Goal: Task Accomplishment & Management: Complete application form

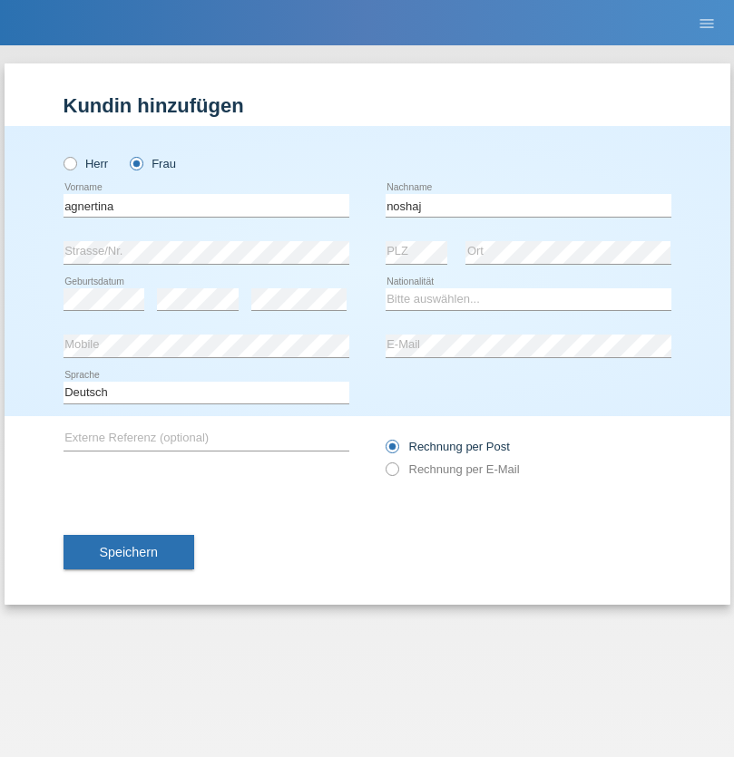
type input "noshaj"
select select "NL"
select select "C"
select select "01"
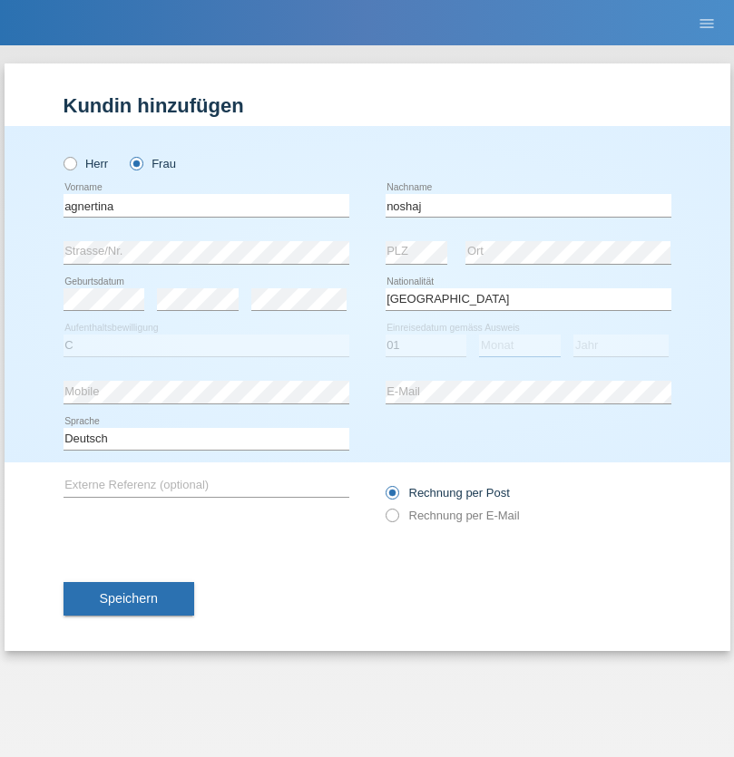
select select "08"
select select "2021"
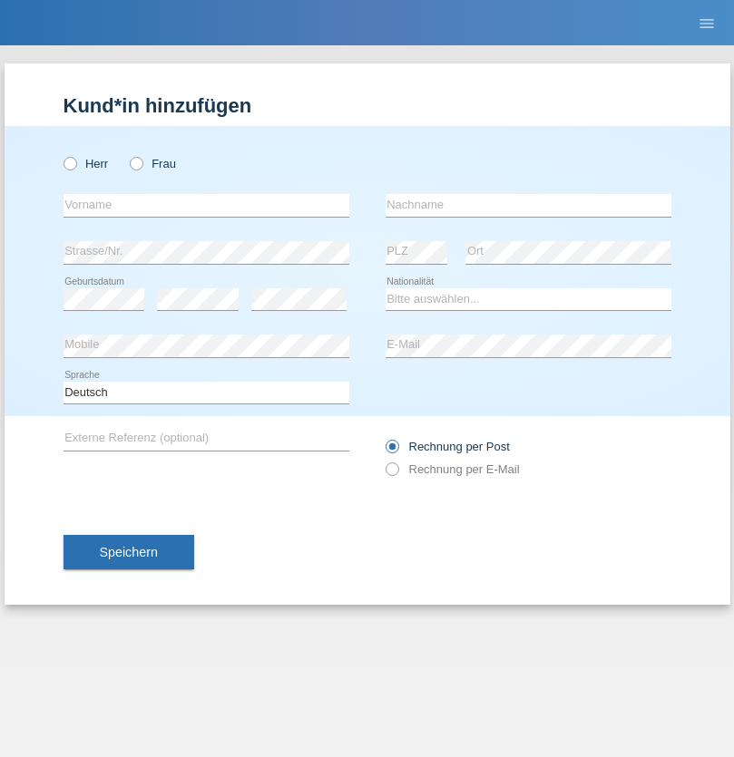
radio input "true"
click at [206, 205] on input "text" at bounding box center [206, 205] width 286 height 23
type input "bajram"
click at [528, 205] on input "text" at bounding box center [528, 205] width 286 height 23
type input "malluta"
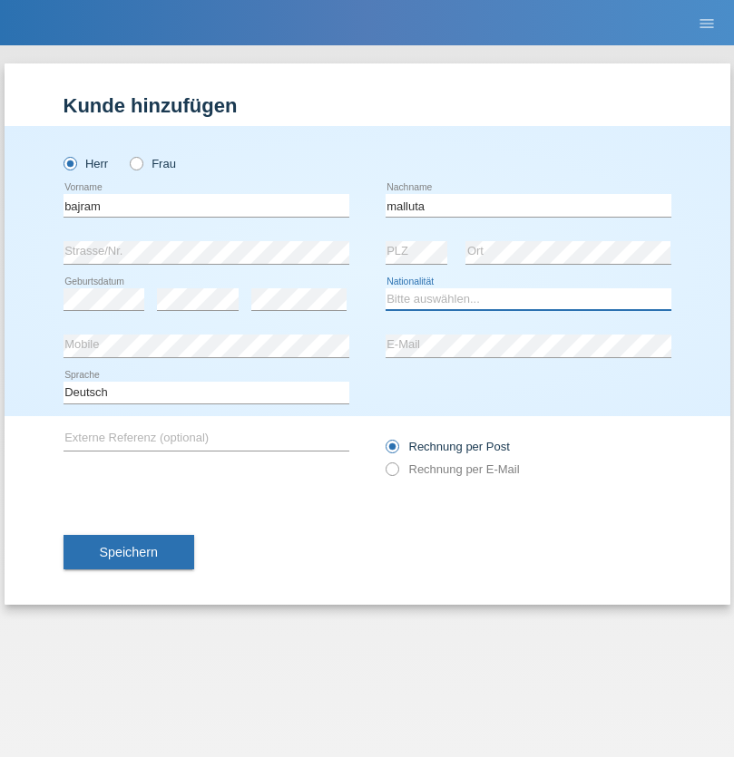
select select "CH"
radio input "true"
click at [206, 205] on input "text" at bounding box center [206, 205] width 286 height 23
type input "firat"
click at [528, 205] on input "text" at bounding box center [528, 205] width 286 height 23
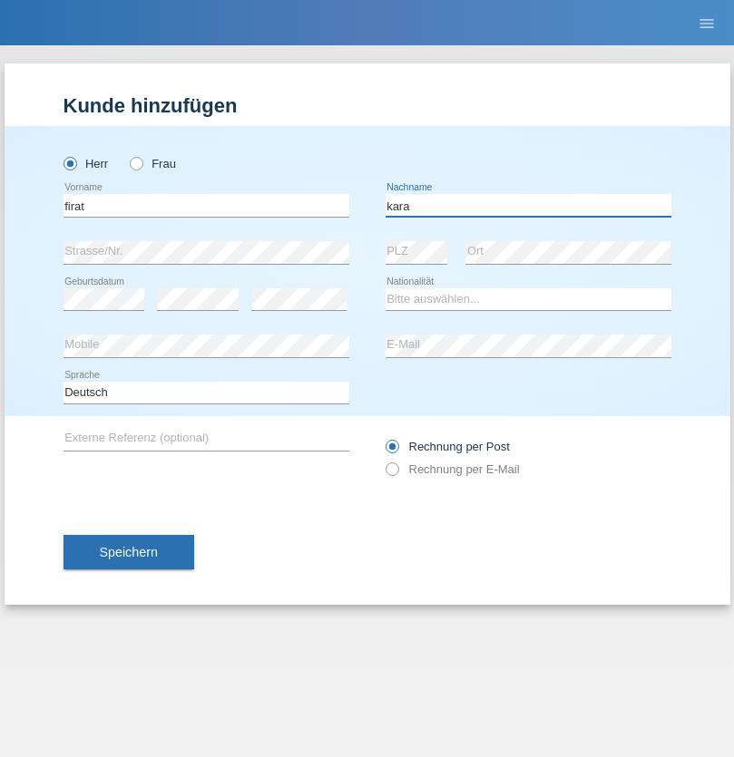
type input "kara"
select select "CH"
radio input "true"
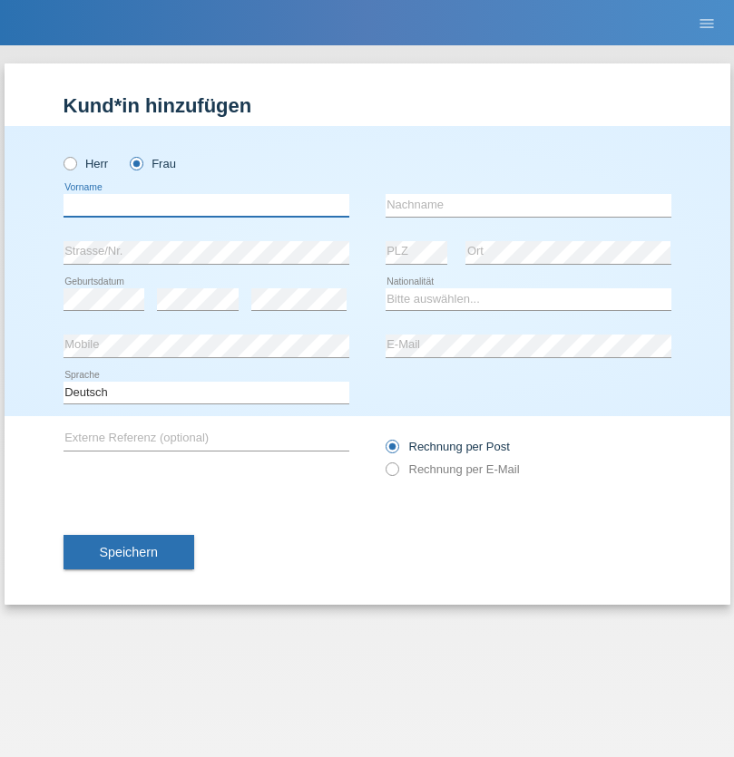
click at [206, 205] on input "text" at bounding box center [206, 205] width 286 height 23
type input "Dagmar"
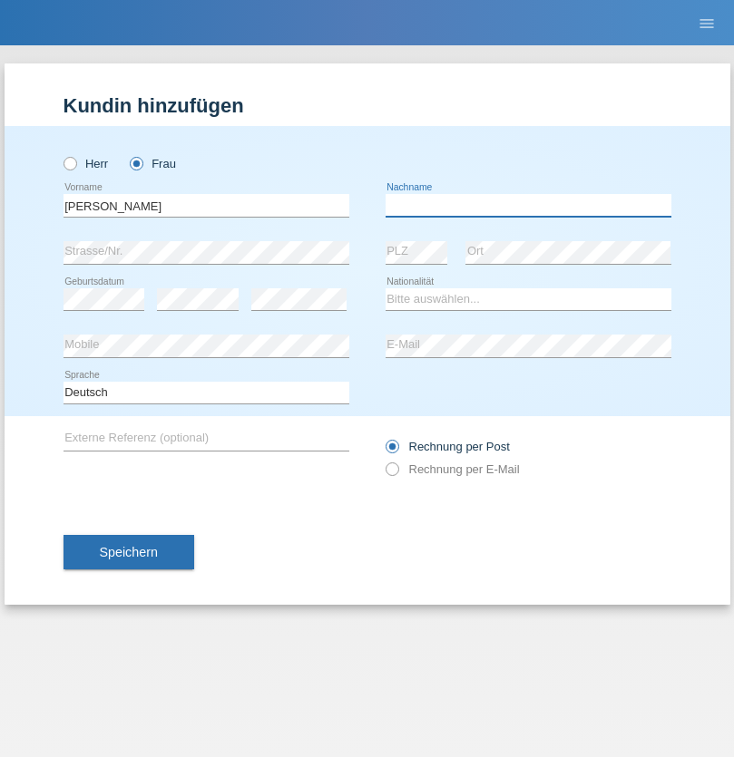
click at [528, 205] on input "text" at bounding box center [528, 205] width 286 height 23
type input "Reusser"
select select "CH"
radio input "true"
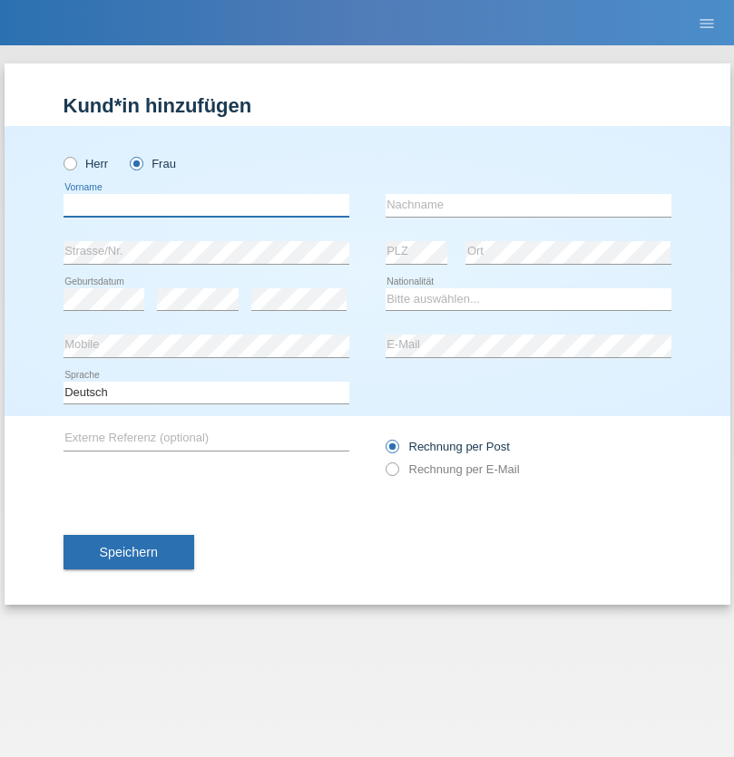
click at [206, 205] on input "text" at bounding box center [206, 205] width 286 height 23
type input "Dunja"
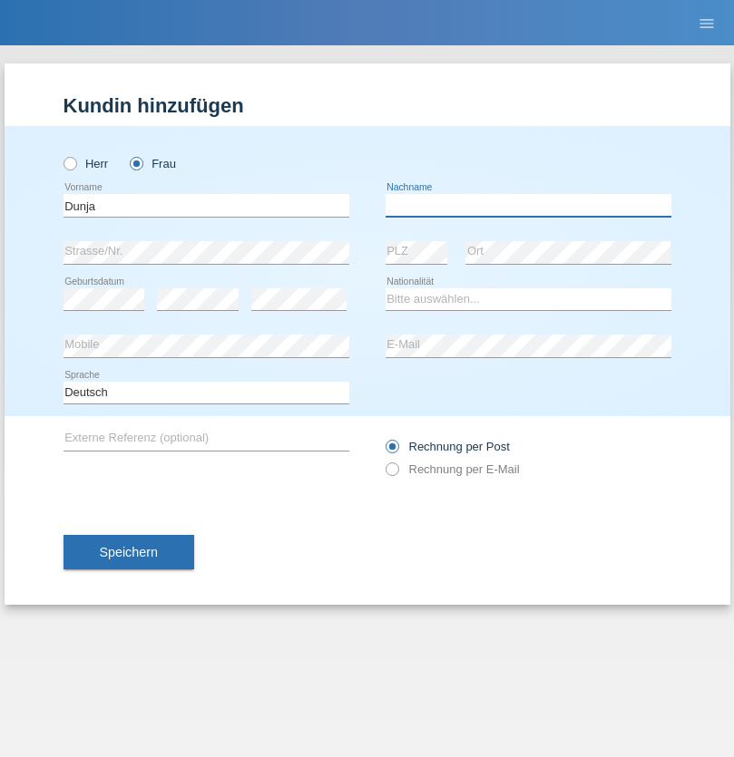
click at [528, 205] on input "text" at bounding box center [528, 205] width 286 height 23
type input "[PERSON_NAME]"
select select "HR"
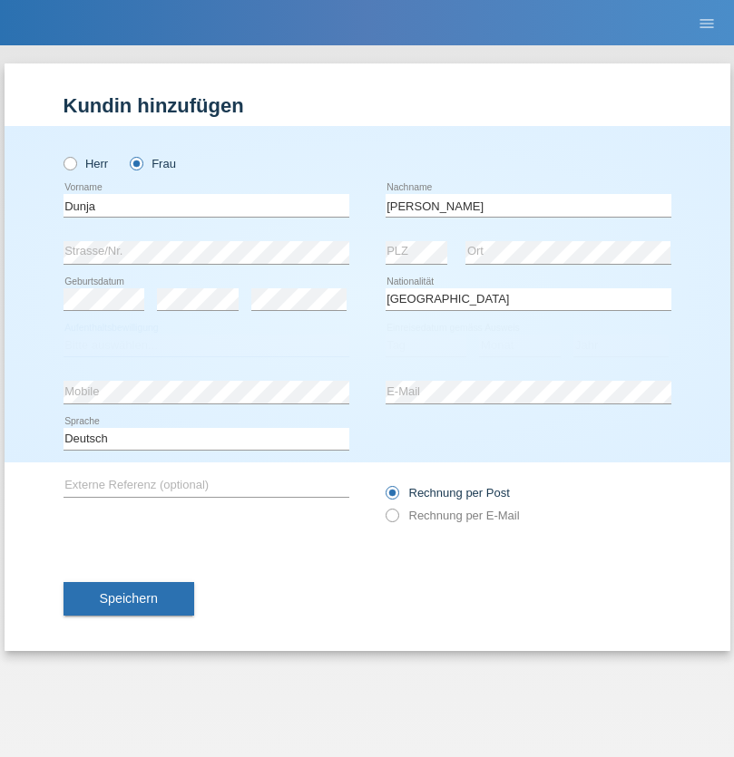
select select "C"
select select "03"
select select "09"
select select "2021"
